Goal: Navigation & Orientation: Find specific page/section

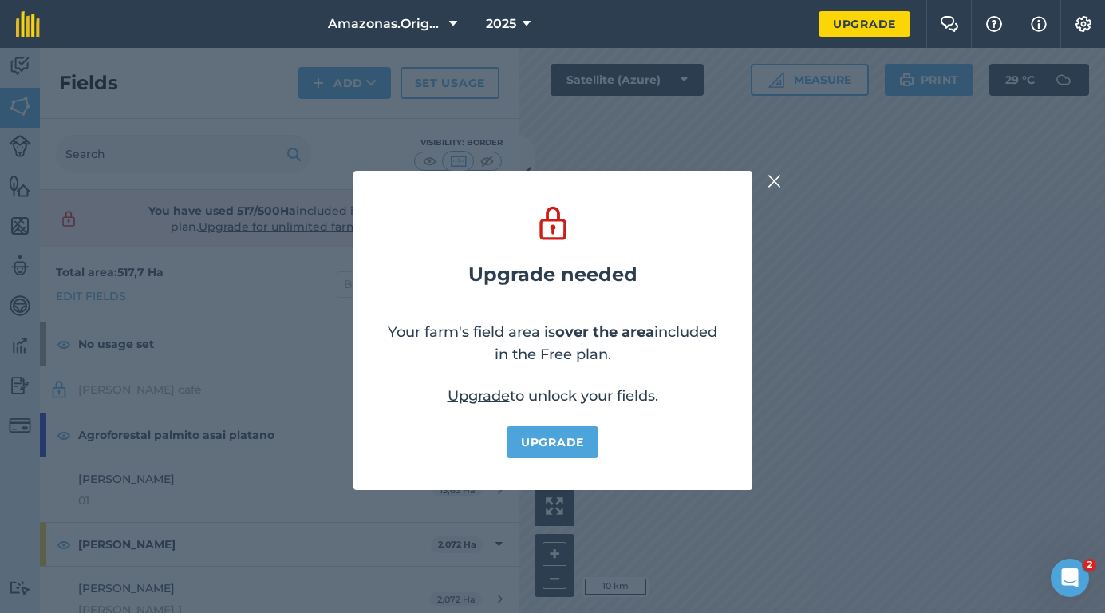
click at [781, 184] on img at bounding box center [775, 181] width 14 height 19
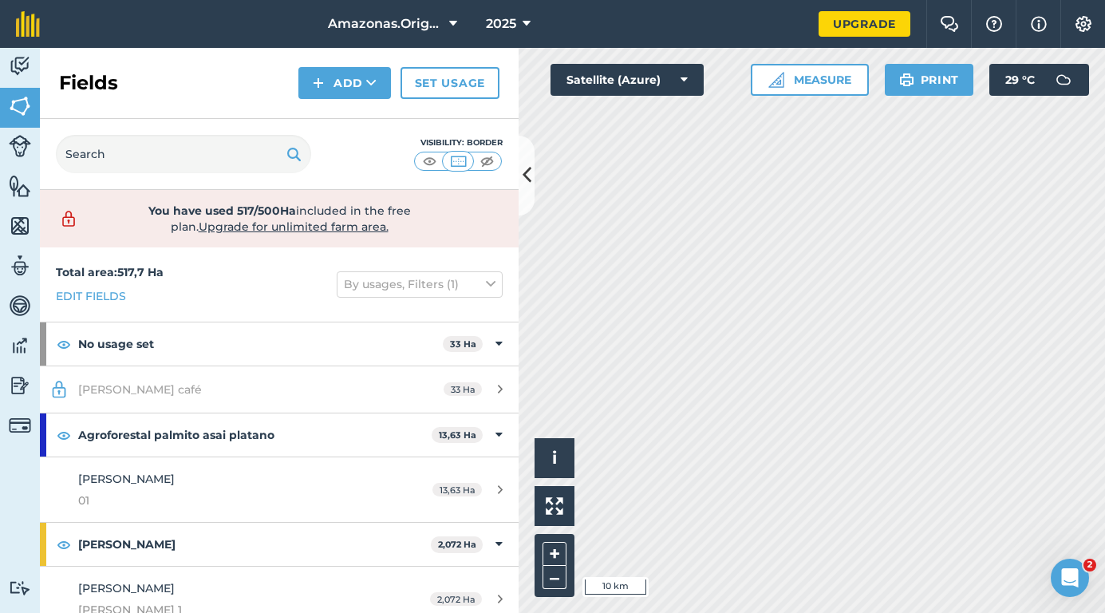
click at [527, 172] on icon at bounding box center [527, 175] width 9 height 28
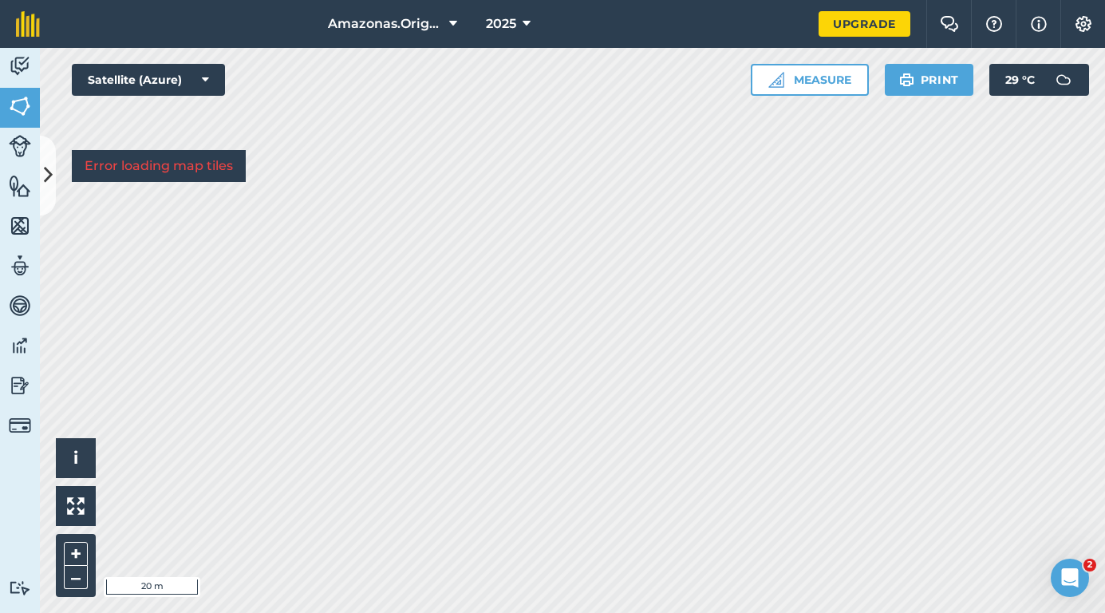
click at [46, 168] on icon at bounding box center [48, 175] width 9 height 28
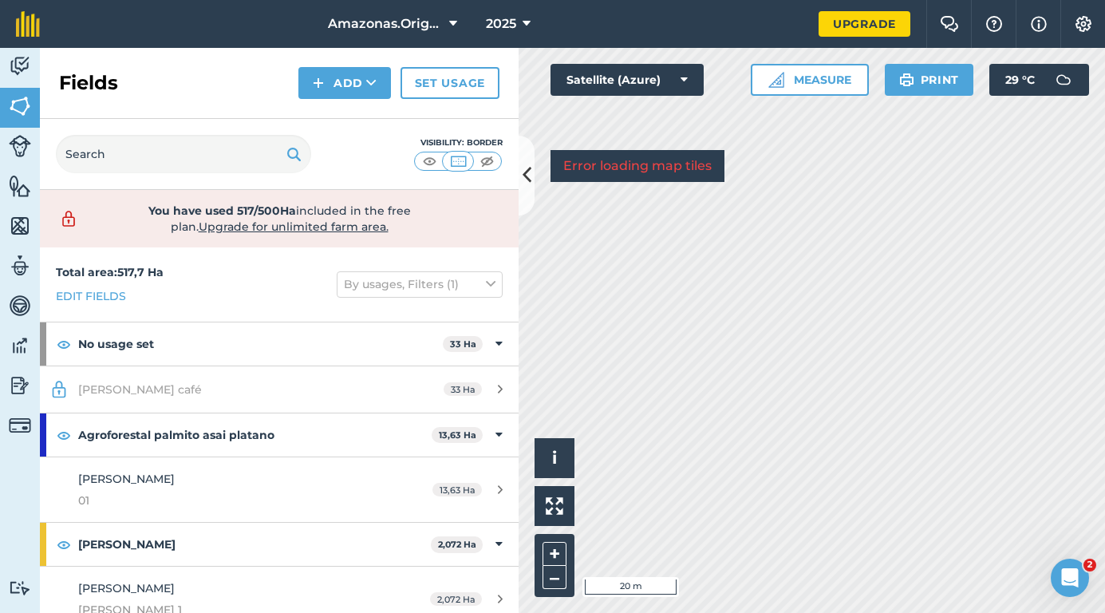
click at [23, 310] on img at bounding box center [20, 306] width 22 height 24
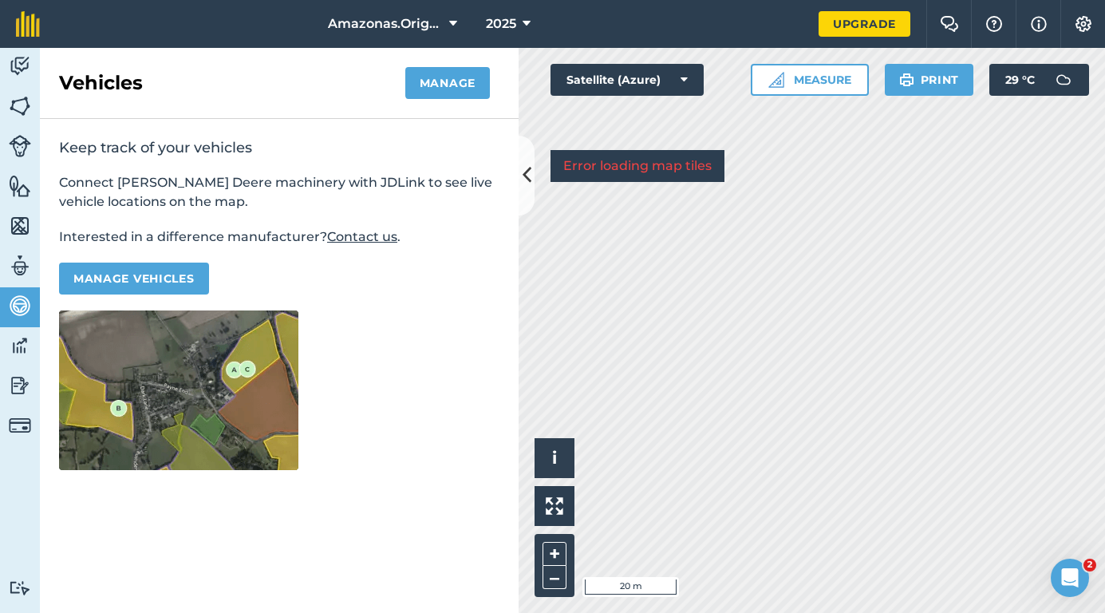
click at [20, 221] on img at bounding box center [20, 226] width 22 height 24
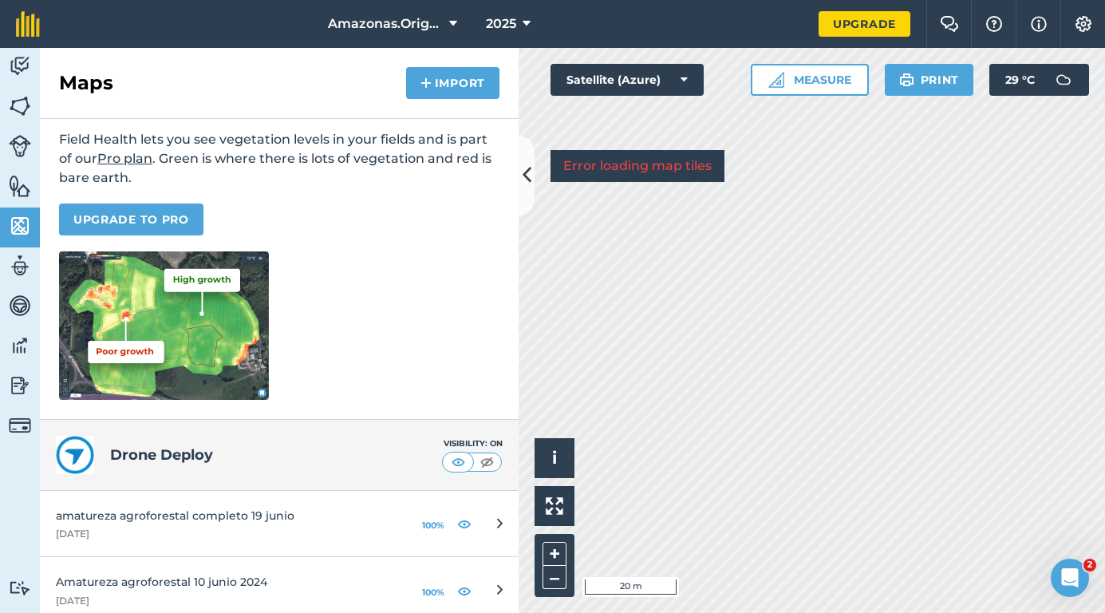
scroll to position [160, 0]
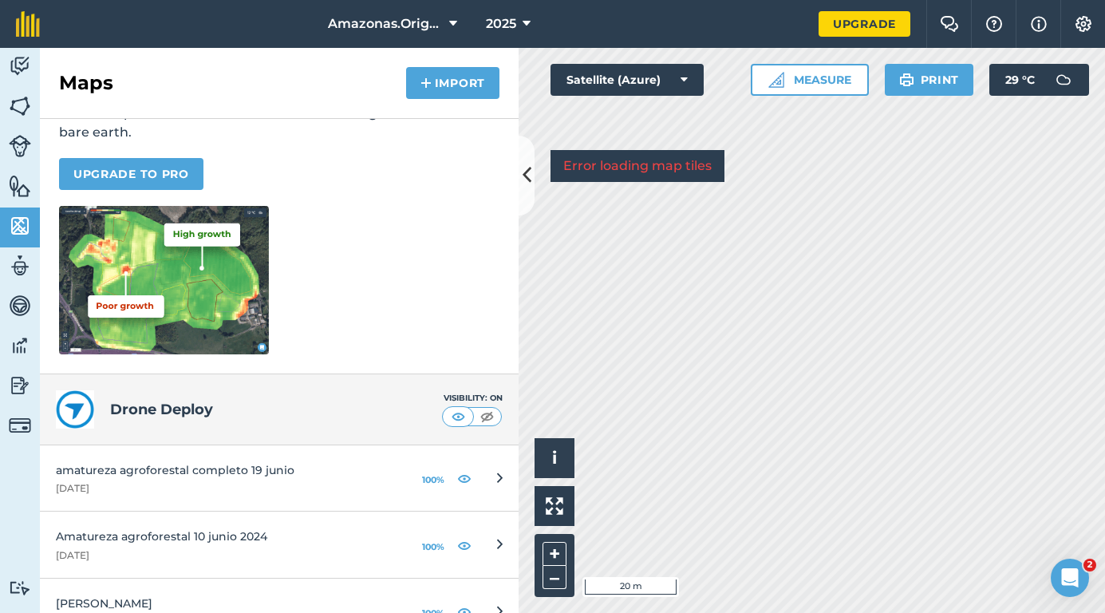
click at [462, 478] on img at bounding box center [464, 477] width 14 height 19
click at [464, 483] on img at bounding box center [464, 477] width 14 height 19
click at [524, 177] on icon at bounding box center [527, 175] width 9 height 28
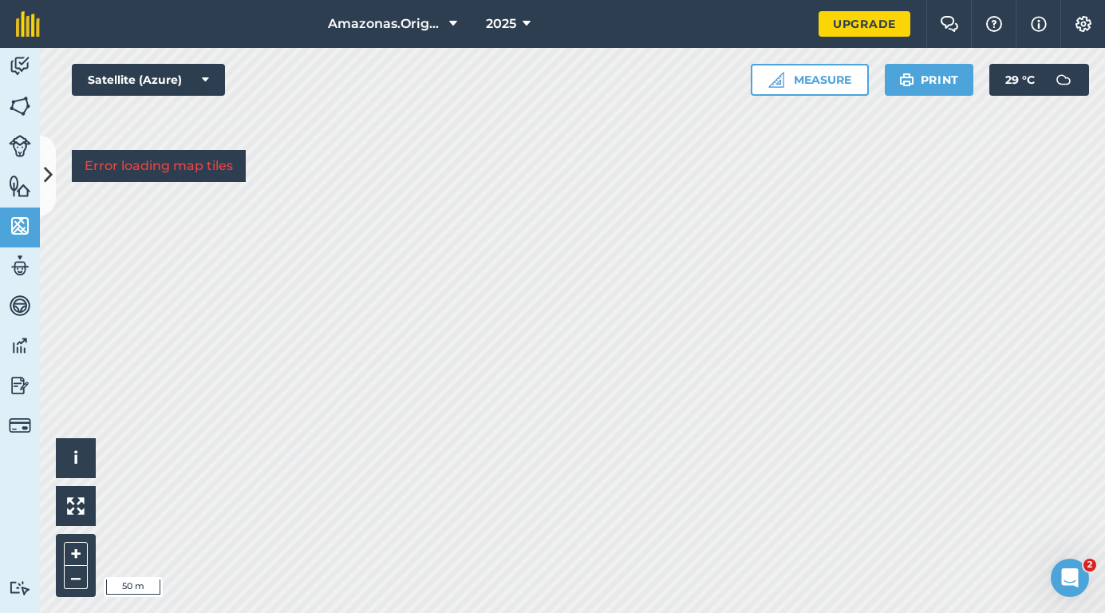
click at [18, 109] on img at bounding box center [20, 106] width 22 height 24
